Goal: Task Accomplishment & Management: Manage account settings

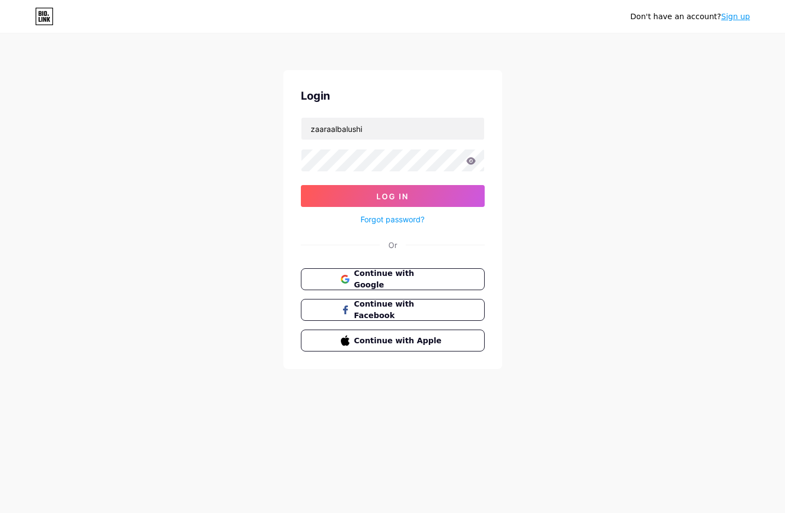
type input "zaaraalbalushi"
click at [470, 162] on icon at bounding box center [471, 161] width 10 height 8
click at [469, 162] on icon at bounding box center [470, 160] width 9 height 7
click at [473, 158] on icon at bounding box center [471, 161] width 10 height 8
click at [438, 199] on button "Log In" at bounding box center [393, 196] width 184 height 22
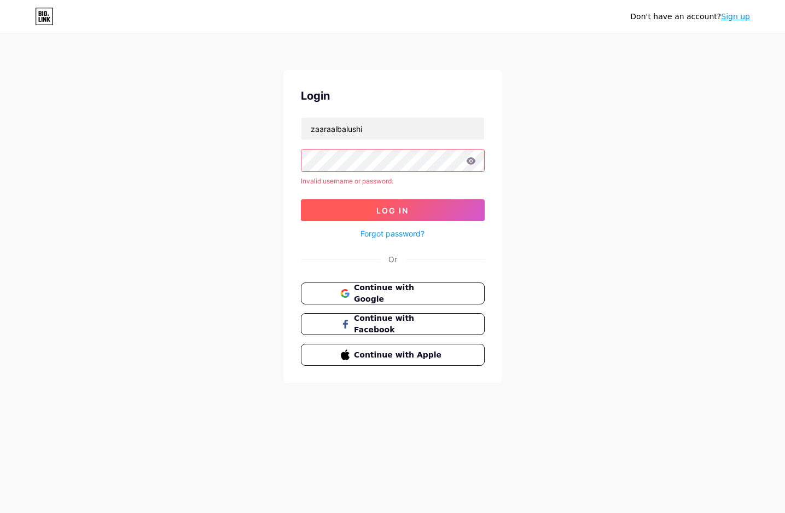
click at [364, 211] on button "Log In" at bounding box center [393, 210] width 184 height 22
click at [378, 201] on button "Log In" at bounding box center [393, 210] width 184 height 22
click at [368, 209] on button "Log In" at bounding box center [393, 210] width 184 height 22
click at [366, 206] on button "Log In" at bounding box center [393, 210] width 184 height 22
click at [367, 208] on button "Log In" at bounding box center [393, 210] width 184 height 22
